Goal: Transaction & Acquisition: Download file/media

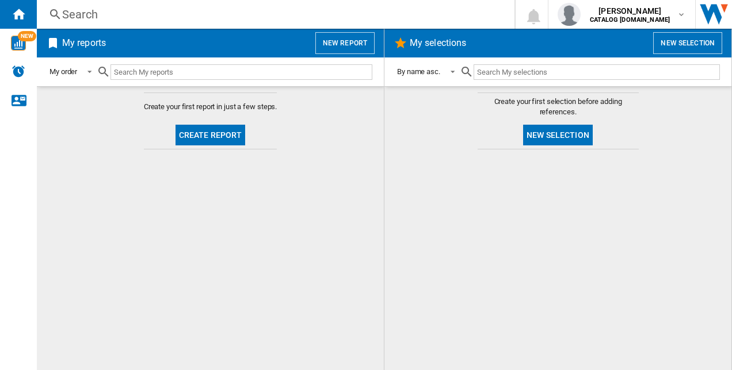
click at [350, 38] on button "New report" at bounding box center [344, 43] width 59 height 22
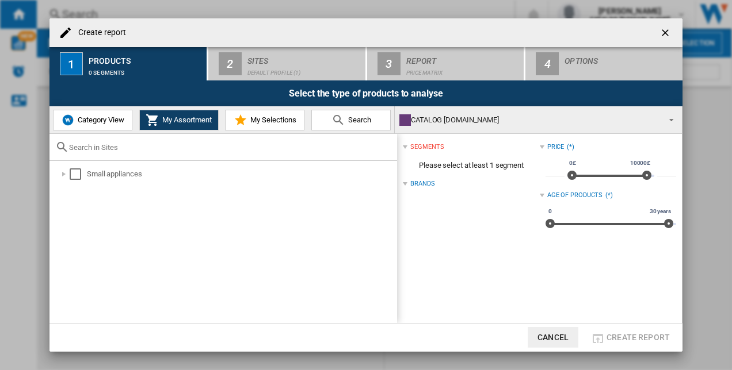
click at [429, 189] on div "Brands" at bounding box center [422, 183] width 24 height 9
click at [427, 189] on div "Brands (*)" at bounding box center [471, 184] width 136 height 15
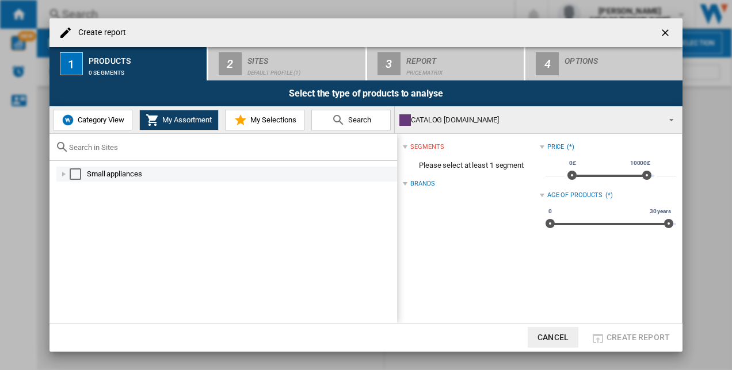
click at [75, 169] on div "Select" at bounding box center [76, 175] width 12 height 12
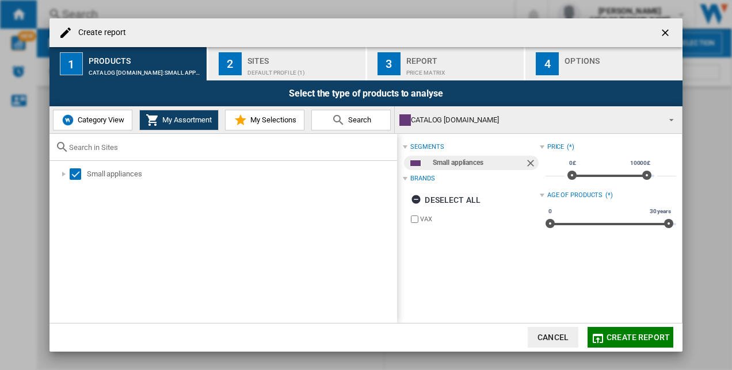
click at [117, 52] on div "Products" at bounding box center [145, 58] width 113 height 12
click at [206, 49] on button "1 Products CATALOG VAX.UK:Small appliances" at bounding box center [128, 63] width 158 height 33
click at [222, 51] on button "2 Sites Default profile (1)" at bounding box center [287, 63] width 158 height 33
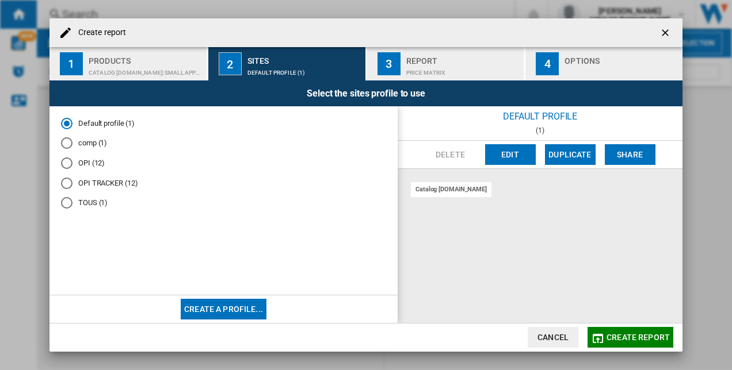
click at [164, 49] on button "1 Products CATALOG VAX.UK:Small appliances" at bounding box center [128, 63] width 158 height 33
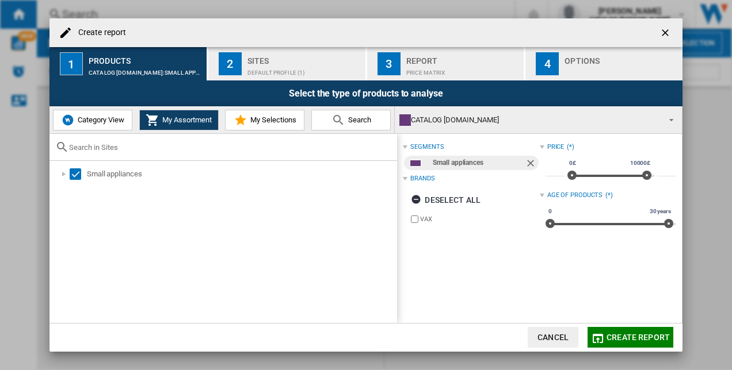
click at [95, 119] on span "Category View" at bounding box center [99, 120] width 49 height 9
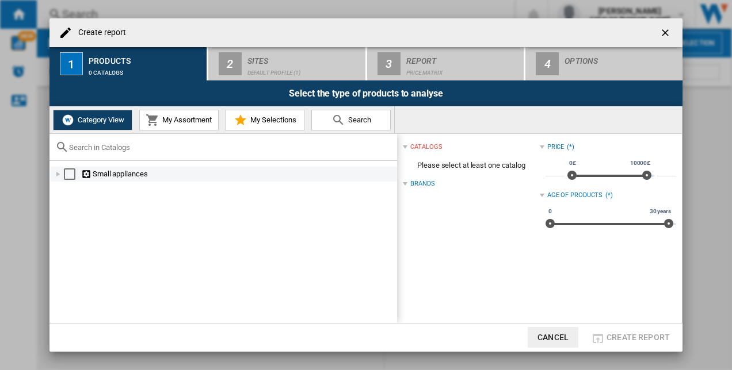
click at [75, 178] on div "Select" at bounding box center [70, 175] width 12 height 12
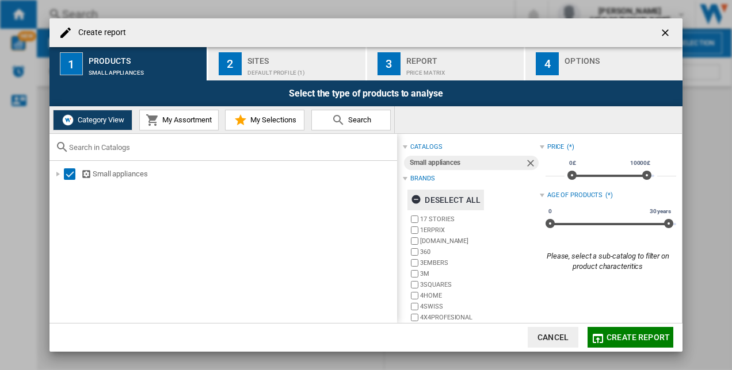
click at [429, 201] on div "Deselect all" at bounding box center [446, 200] width 70 height 21
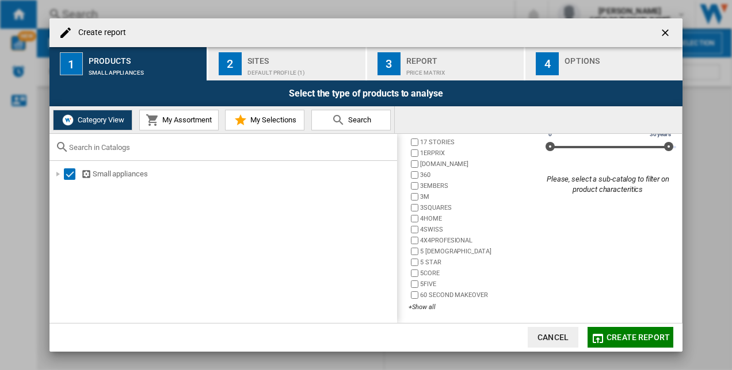
scroll to position [79, 0]
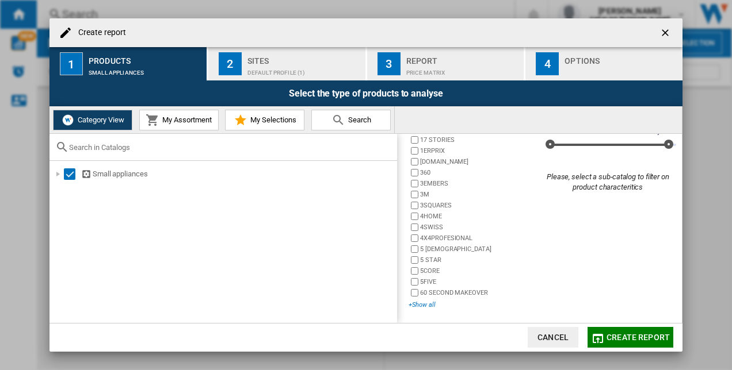
click at [422, 304] on div "+Show all" at bounding box center [473, 305] width 131 height 9
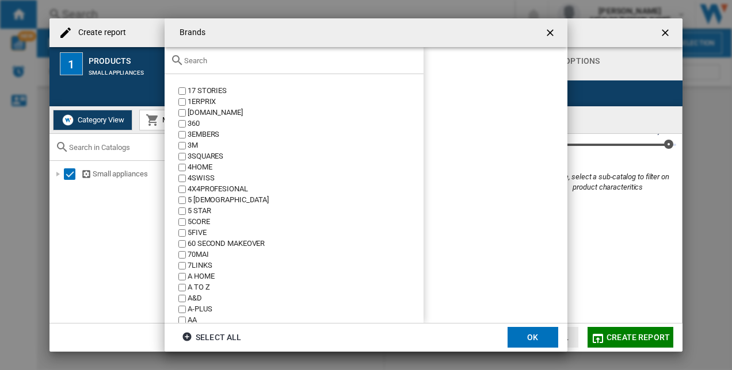
click at [217, 64] on input "text" at bounding box center [301, 60] width 234 height 9
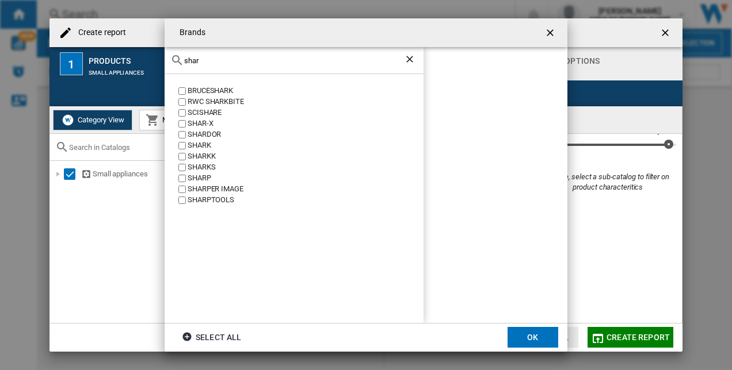
type input "shar"
click at [410, 57] on ng-md-icon "Clear search" at bounding box center [411, 60] width 14 height 14
click at [312, 67] on div "shar" at bounding box center [293, 60] width 259 height 27
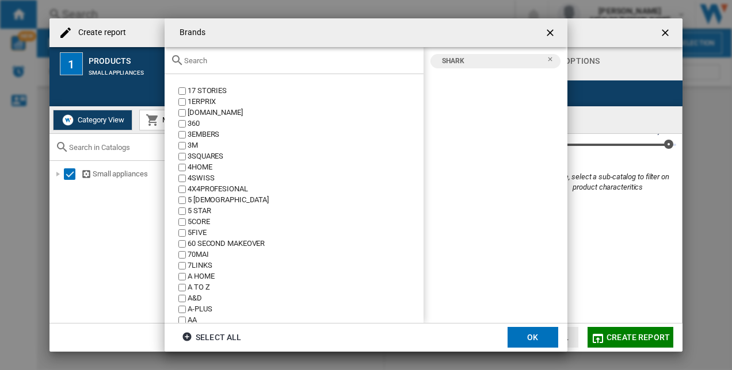
click at [306, 58] on input "text" at bounding box center [301, 60] width 234 height 9
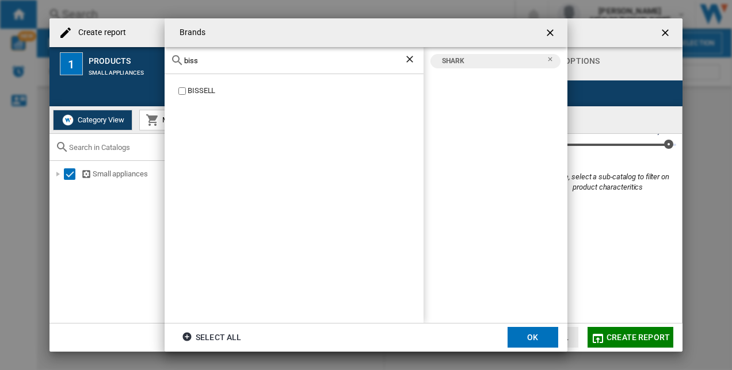
type input "biss"
click at [406, 60] on ng-md-icon "Clear search" at bounding box center [411, 60] width 14 height 14
click at [411, 56] on ng-md-icon "Clear search" at bounding box center [411, 60] width 14 height 14
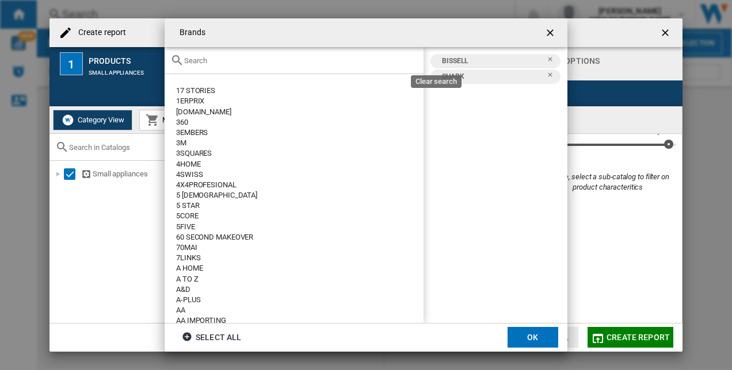
click at [407, 60] on input "text" at bounding box center [301, 60] width 234 height 9
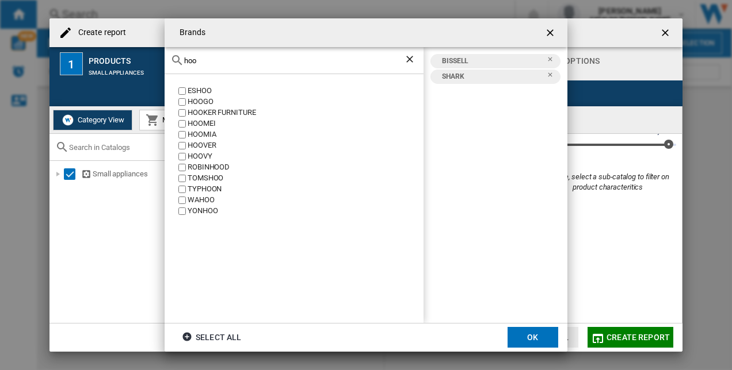
type input "hoo"
click at [405, 55] on ng-md-icon "Clear search" at bounding box center [411, 60] width 14 height 14
click at [407, 59] on ng-md-icon "Clear search" at bounding box center [411, 60] width 14 height 14
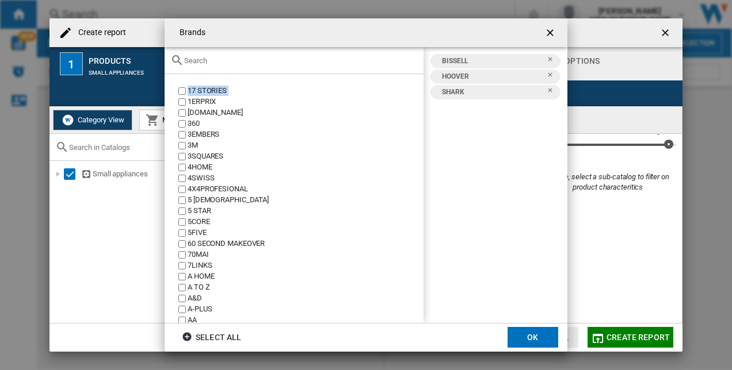
click at [254, 59] on input "text" at bounding box center [301, 60] width 234 height 9
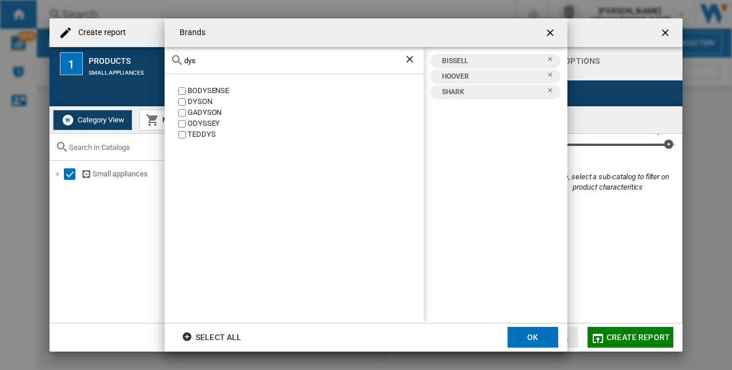
type input "dys"
click at [544, 332] on button "OK" at bounding box center [532, 337] width 51 height 21
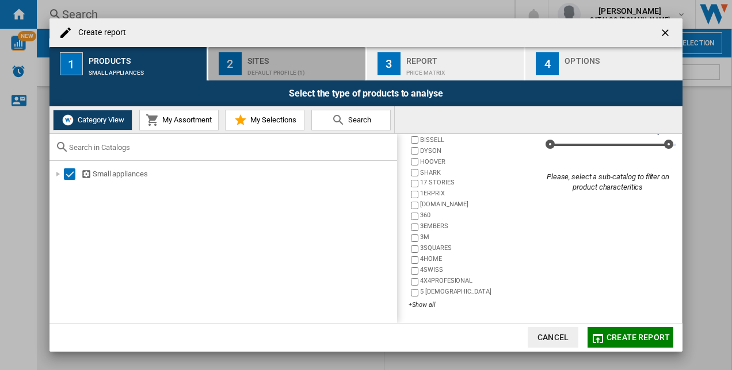
click at [265, 60] on div "Sites" at bounding box center [303, 58] width 113 height 12
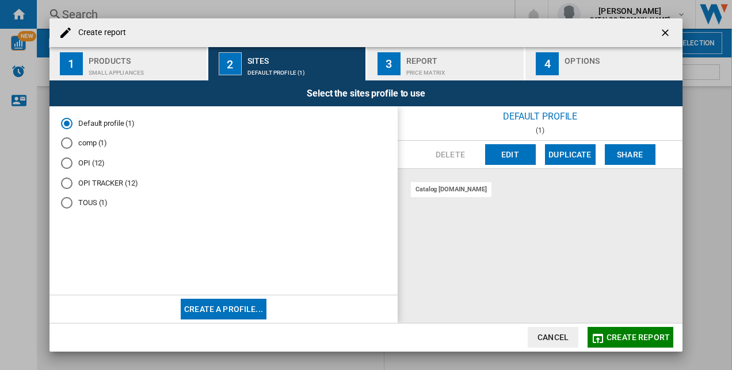
click at [62, 144] on div "comp (1)" at bounding box center [67, 143] width 12 height 12
click at [634, 335] on span "Create report" at bounding box center [637, 337] width 63 height 9
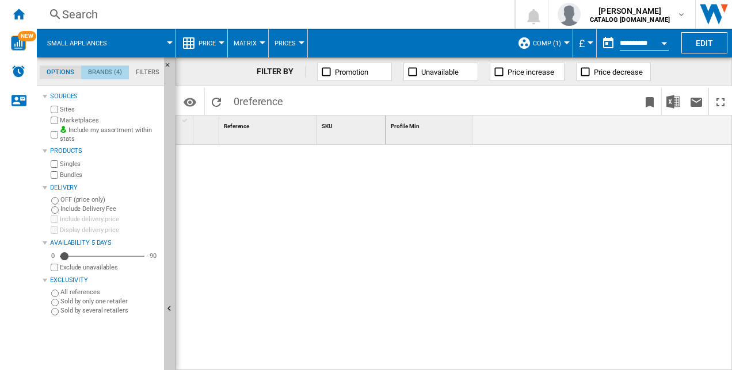
click at [110, 76] on md-tab-item "Brands (4)" at bounding box center [105, 73] width 48 height 14
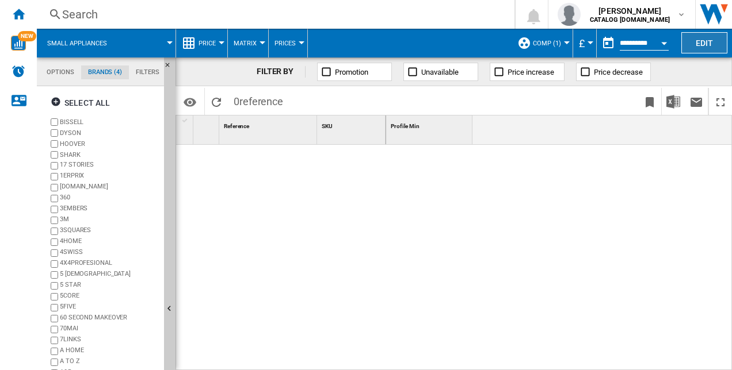
click at [707, 41] on button "Edit" at bounding box center [704, 42] width 46 height 21
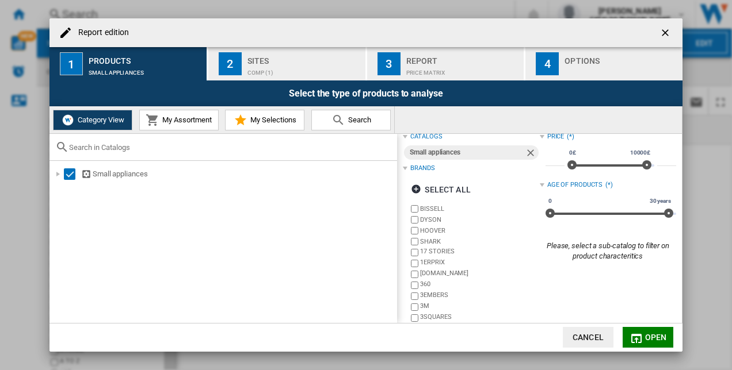
scroll to position [0, 0]
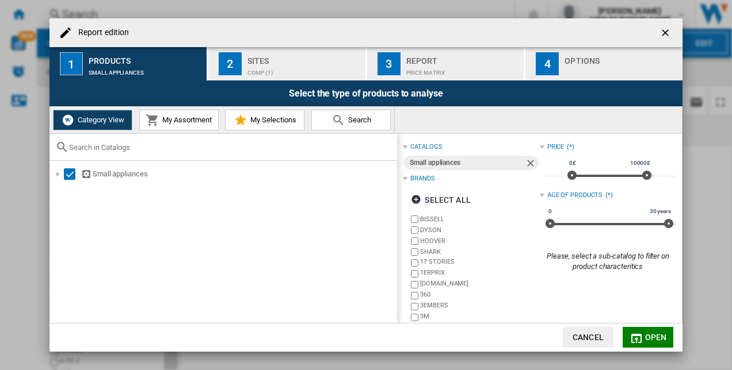
click at [161, 113] on button "My Assortment" at bounding box center [178, 120] width 79 height 21
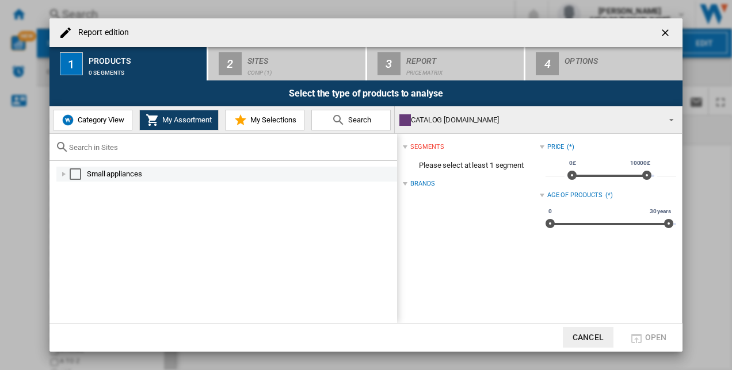
click at [72, 173] on div "Select" at bounding box center [76, 175] width 12 height 12
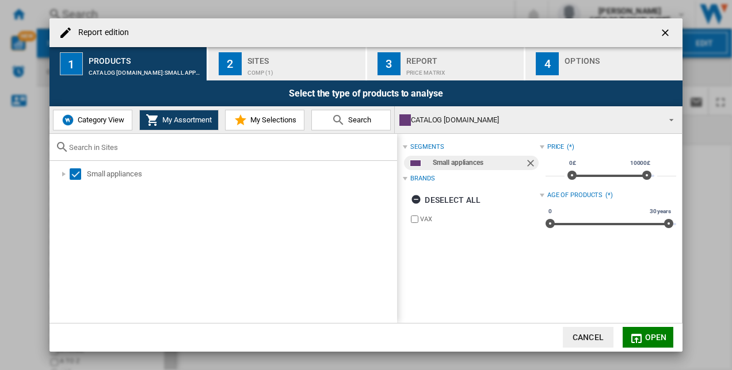
click at [649, 337] on span "Open" at bounding box center [656, 337] width 22 height 9
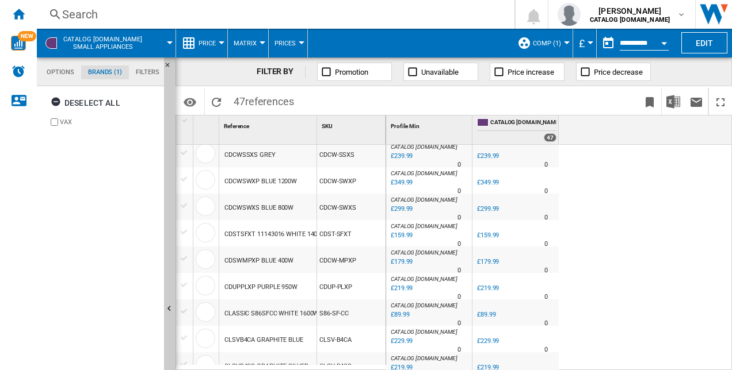
scroll to position [460, 0]
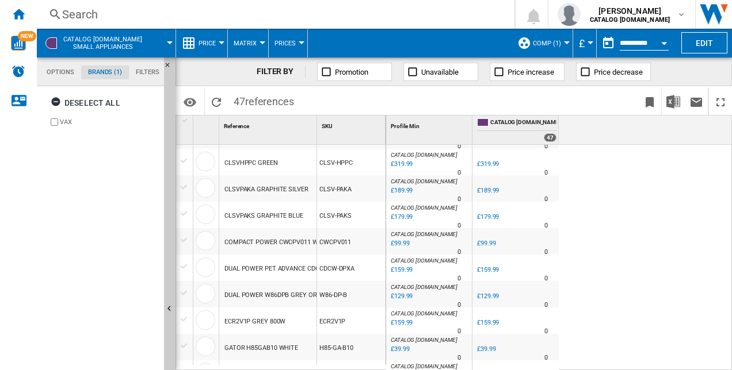
click at [56, 70] on md-tab-item "Options" at bounding box center [60, 73] width 41 height 14
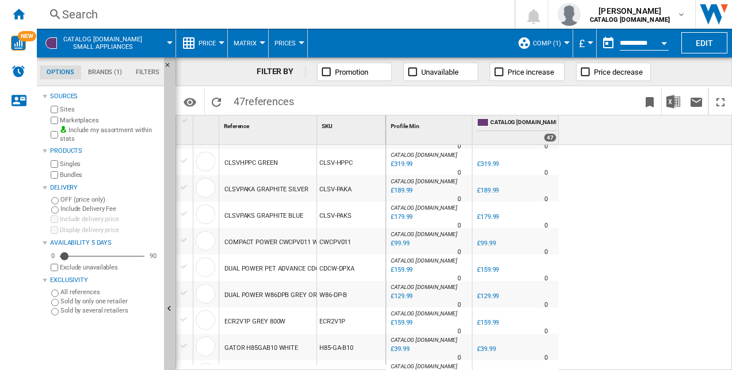
click at [140, 72] on md-tab-item "Filters" at bounding box center [147, 73] width 37 height 14
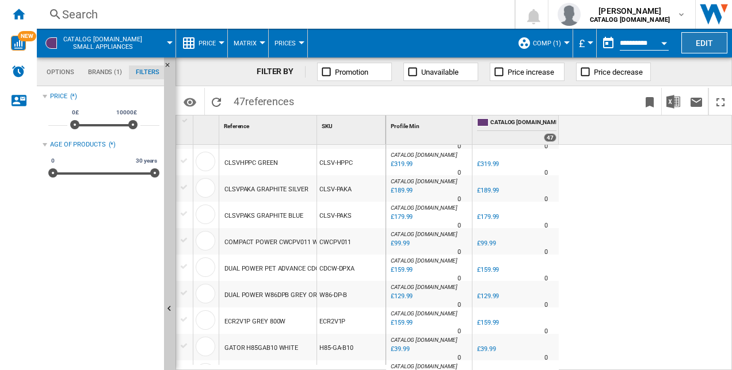
click at [697, 44] on button "Edit" at bounding box center [704, 42] width 46 height 21
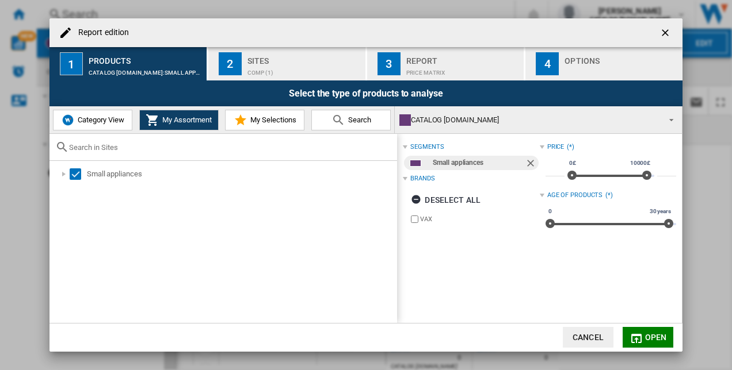
click at [104, 117] on span "Category View" at bounding box center [99, 120] width 49 height 9
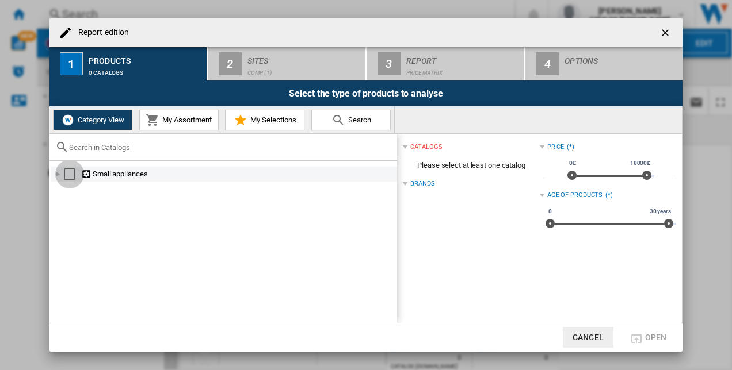
click at [68, 175] on div "Select" at bounding box center [70, 175] width 12 height 12
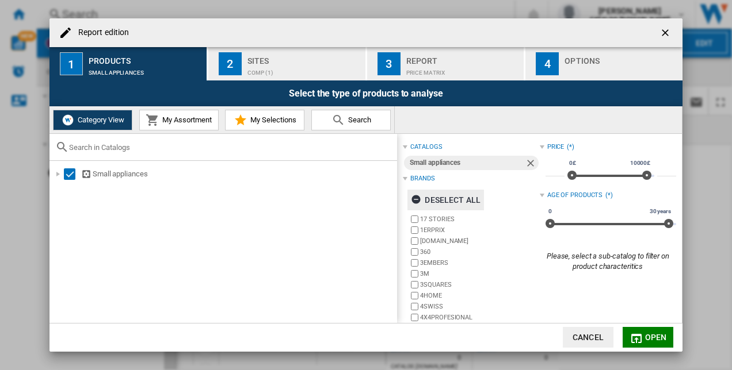
click at [429, 199] on div "Deselect all" at bounding box center [446, 200] width 70 height 21
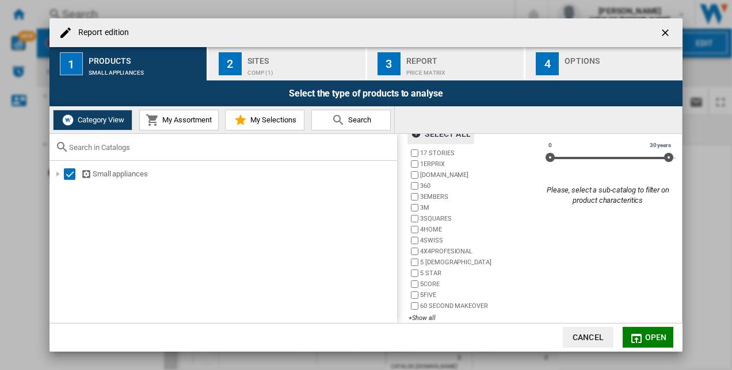
scroll to position [79, 0]
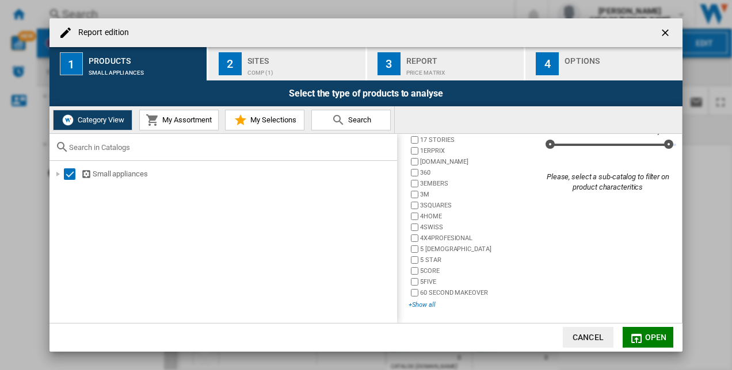
click at [421, 306] on div "+Show all" at bounding box center [473, 305] width 131 height 9
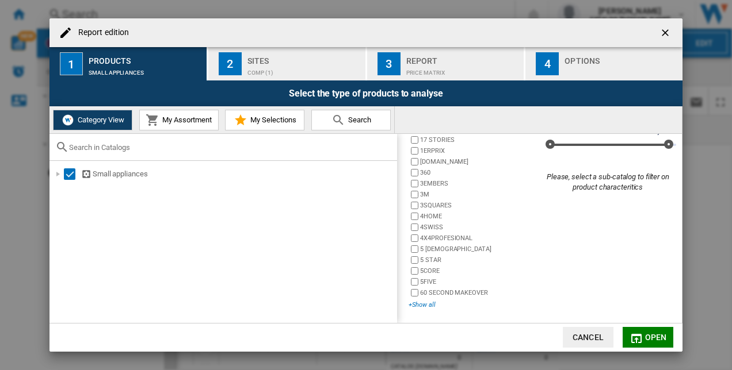
click at [415, 309] on div "A-PLUS" at bounding box center [451, 309] width 79 height 1
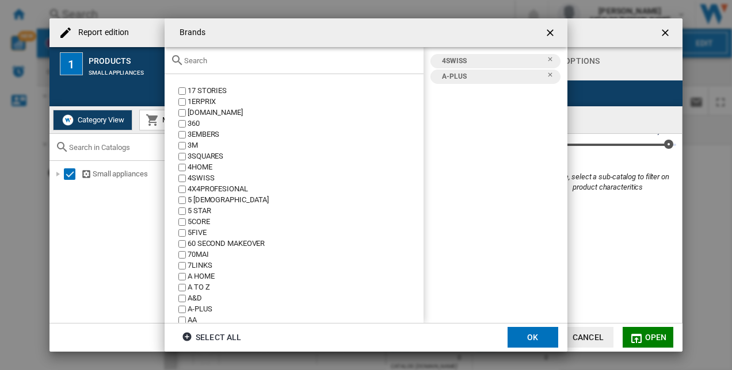
click at [552, 61] on ng-md-icon "Remove" at bounding box center [553, 63] width 14 height 14
click at [249, 59] on input "Brands 17 ..." at bounding box center [301, 60] width 234 height 9
type input "hoo"
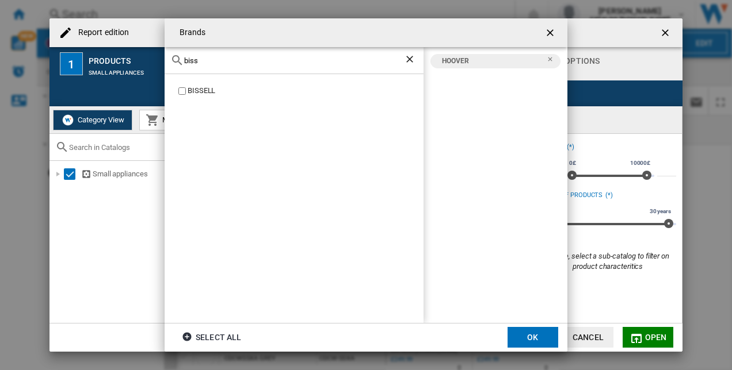
scroll to position [79, 0]
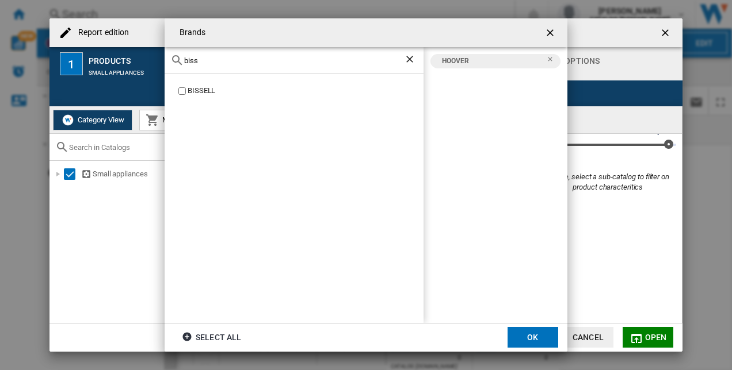
type input "biss"
click at [408, 61] on ng-md-icon "Clear search" at bounding box center [411, 60] width 14 height 14
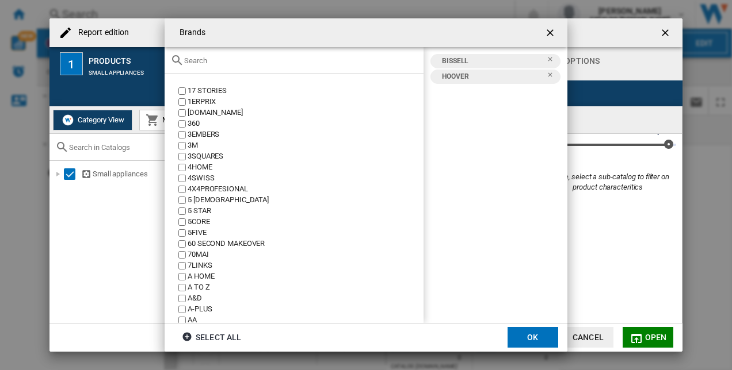
click at [227, 58] on input "Brands 17 ..." at bounding box center [301, 60] width 234 height 9
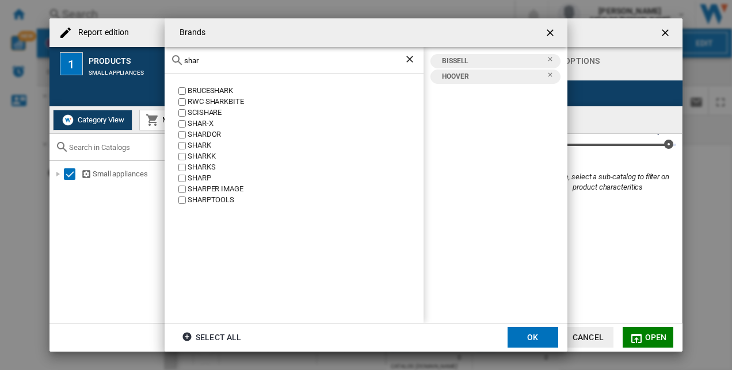
type input "shar"
click at [406, 58] on ng-md-icon "Clear search" at bounding box center [411, 60] width 14 height 14
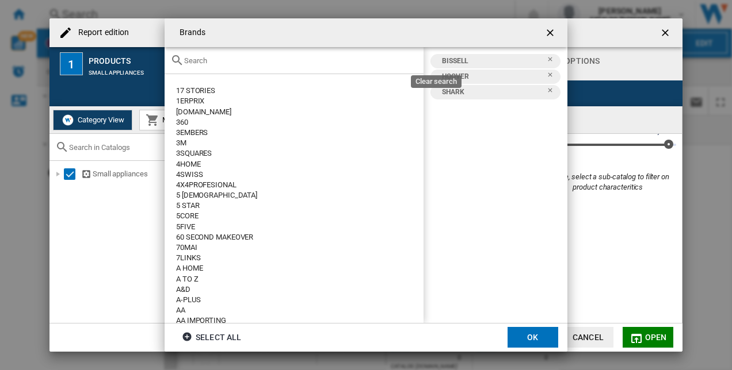
click at [408, 62] on div "Brands 17 ..." at bounding box center [293, 60] width 259 height 27
click at [408, 62] on input "Brands 17 ..." at bounding box center [301, 60] width 234 height 9
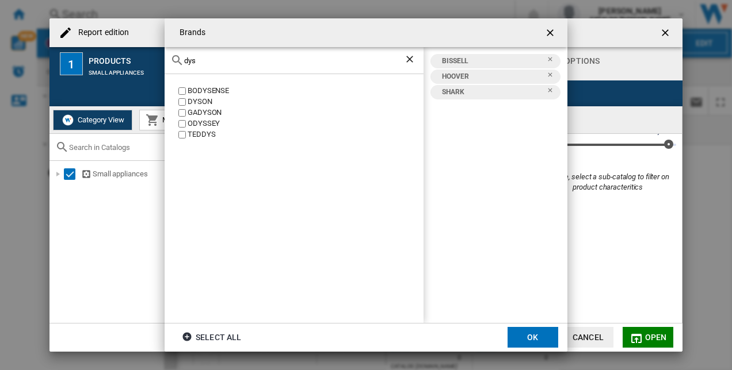
type input "dys"
click at [541, 337] on button "OK" at bounding box center [532, 337] width 51 height 21
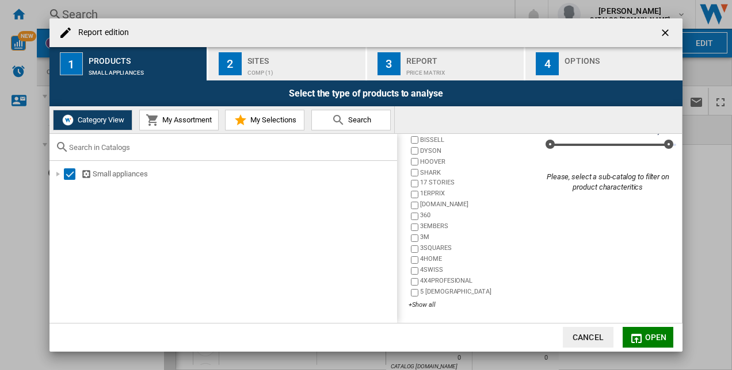
click at [645, 336] on span "Open" at bounding box center [656, 337] width 22 height 9
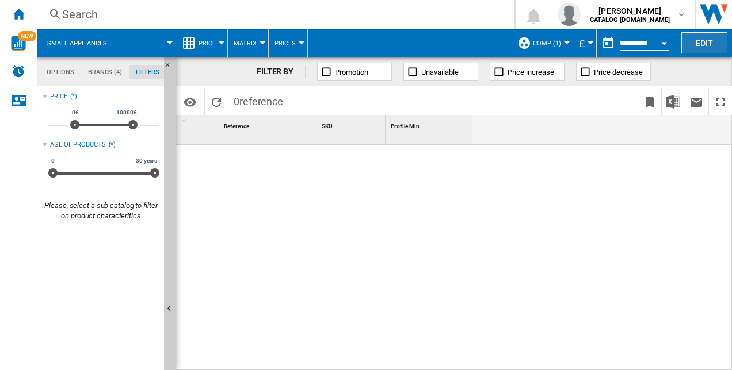
click at [706, 45] on button "Edit" at bounding box center [704, 42] width 46 height 21
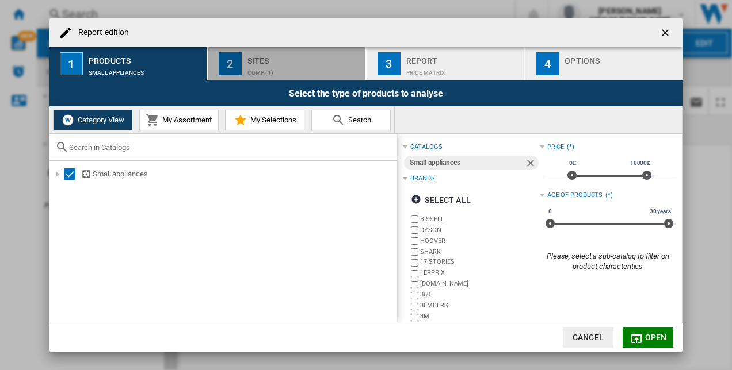
click at [274, 67] on div "comp (1)" at bounding box center [303, 70] width 113 height 12
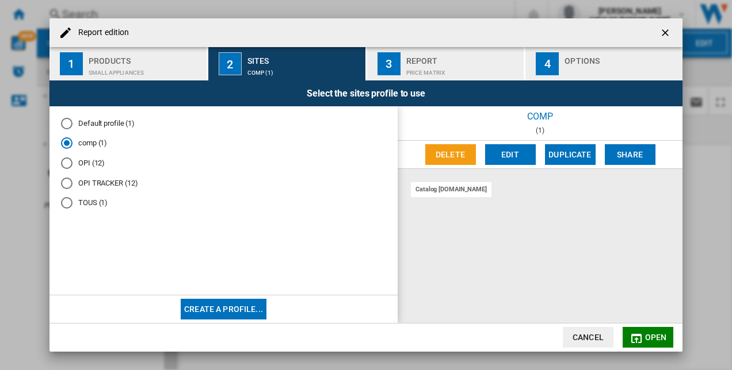
click at [216, 305] on button "Create a profile..." at bounding box center [224, 309] width 86 height 21
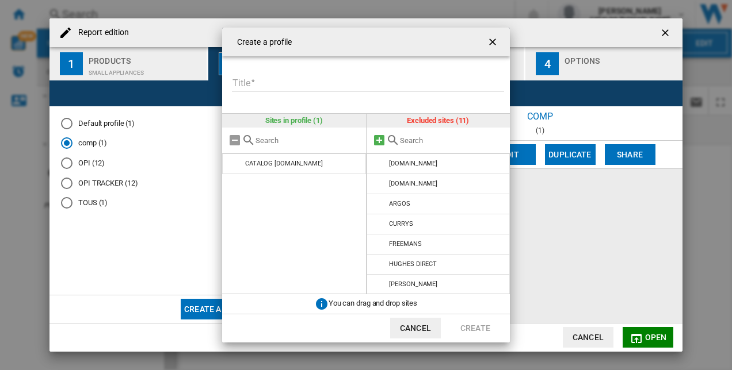
click at [378, 141] on md-icon at bounding box center [379, 140] width 14 height 14
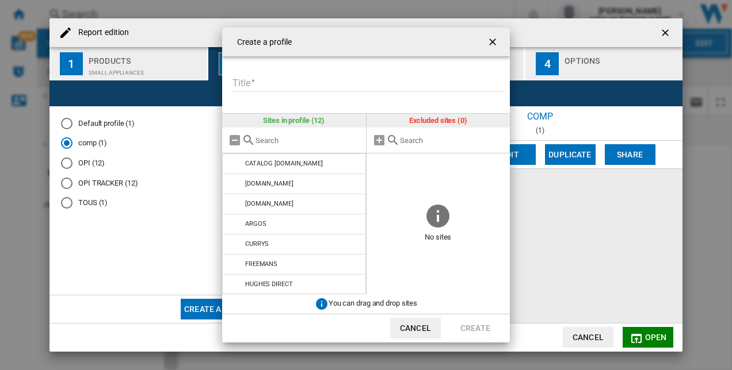
click at [293, 80] on input "Title" at bounding box center [368, 83] width 272 height 17
click at [454, 326] on button "Create" at bounding box center [475, 328] width 51 height 21
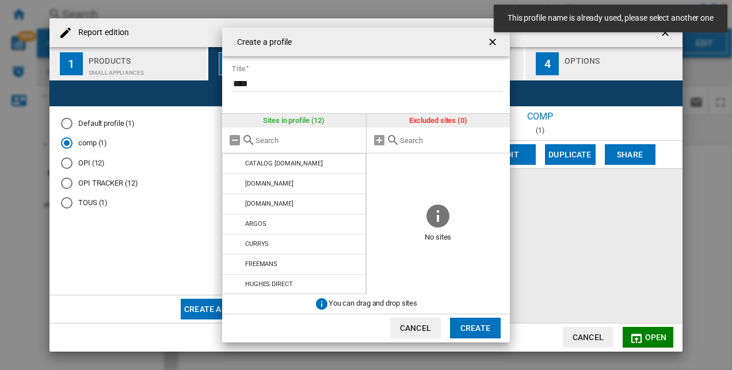
click at [284, 81] on input "****" at bounding box center [368, 83] width 272 height 17
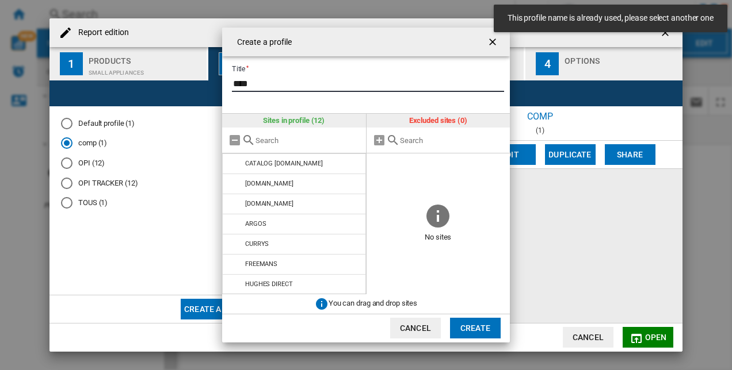
click at [290, 76] on input "****" at bounding box center [368, 83] width 272 height 17
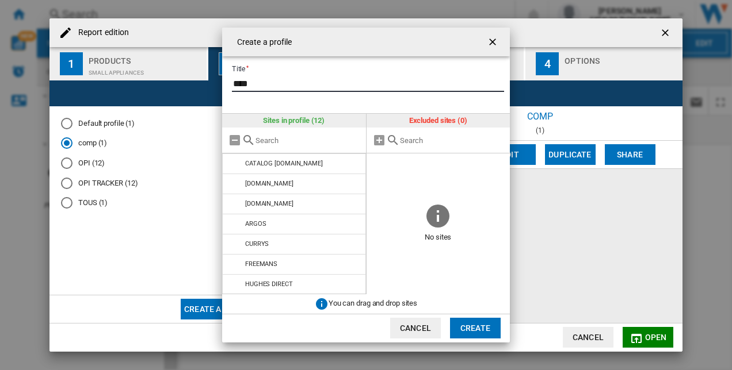
click at [290, 76] on input "****" at bounding box center [368, 83] width 272 height 17
click at [288, 79] on input "****" at bounding box center [368, 83] width 272 height 17
click at [288, 81] on input "****" at bounding box center [368, 83] width 272 height 17
type input "******"
click at [480, 332] on button "Create" at bounding box center [475, 328] width 51 height 21
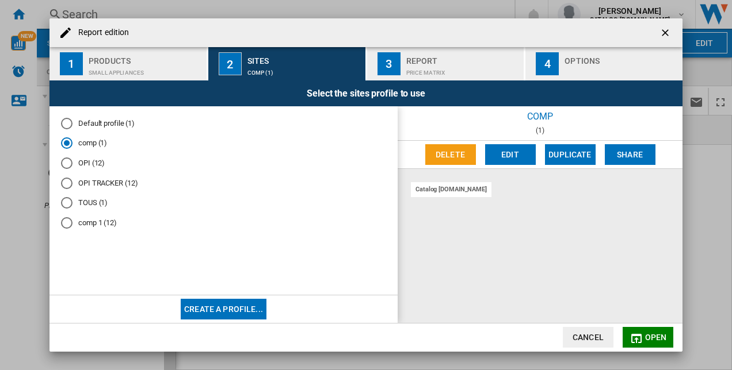
click at [63, 225] on div "comp 1 (12)" at bounding box center [67, 223] width 12 height 12
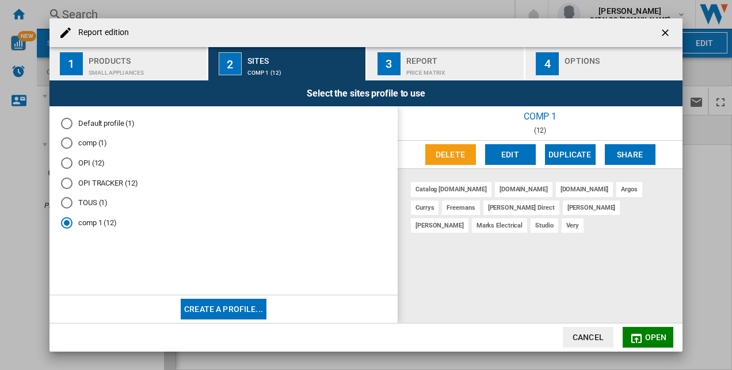
click at [646, 335] on span "Open" at bounding box center [656, 337] width 22 height 9
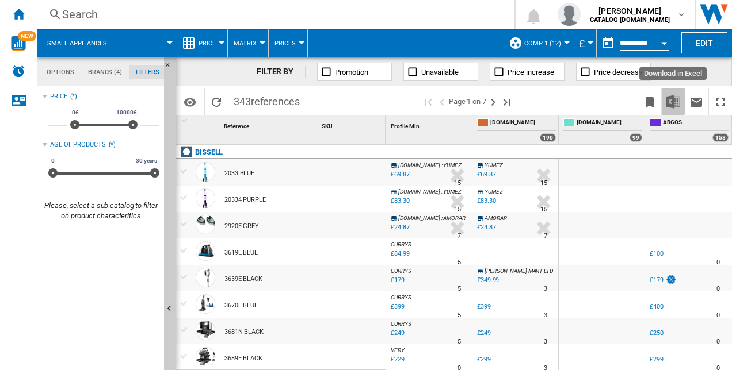
click at [675, 99] on img "Download in Excel" at bounding box center [673, 102] width 14 height 14
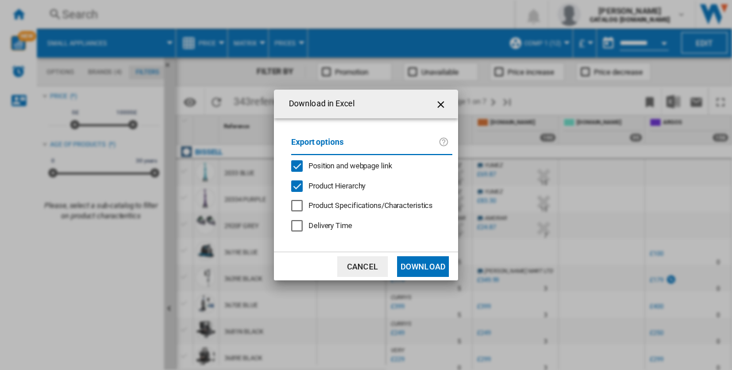
click at [411, 267] on button "Download" at bounding box center [423, 267] width 52 height 21
